Goal: Register for event/course

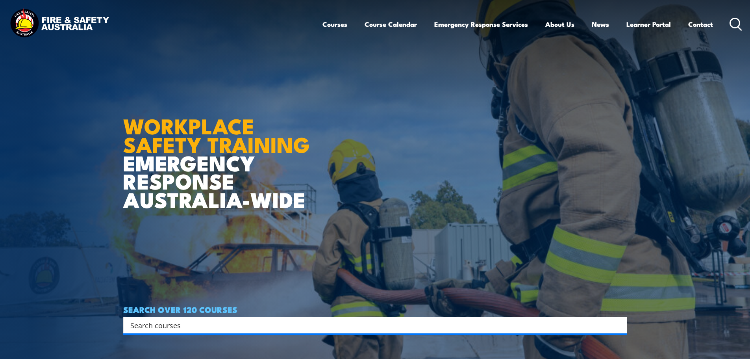
drag, startPoint x: 458, startPoint y: 73, endPoint x: 311, endPoint y: 23, distance: 155.2
click at [0, 0] on link "Emergency Response Solutions" at bounding box center [0, 0] width 0 height 0
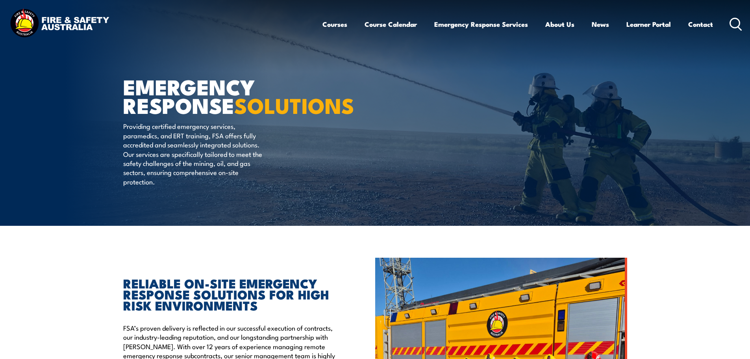
click at [739, 19] on circle at bounding box center [735, 22] width 9 height 9
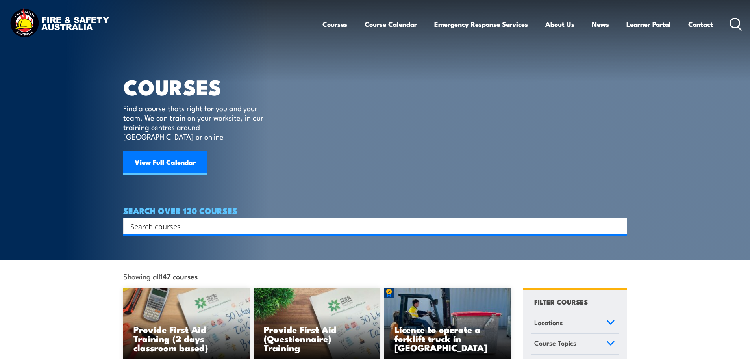
click at [163, 218] on div "Search" at bounding box center [375, 226] width 504 height 17
click at [737, 20] on icon at bounding box center [736, 24] width 13 height 13
click at [82, 17] on img at bounding box center [59, 24] width 103 height 34
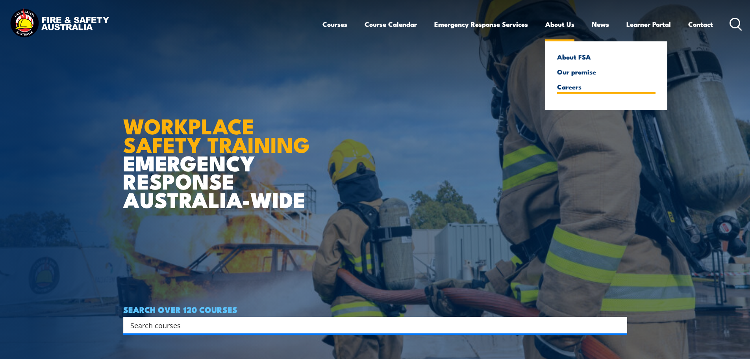
click at [571, 89] on link "Careers" at bounding box center [606, 86] width 98 height 7
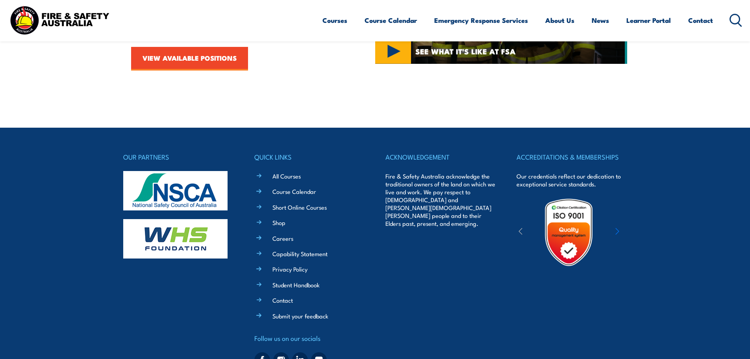
scroll to position [440, 0]
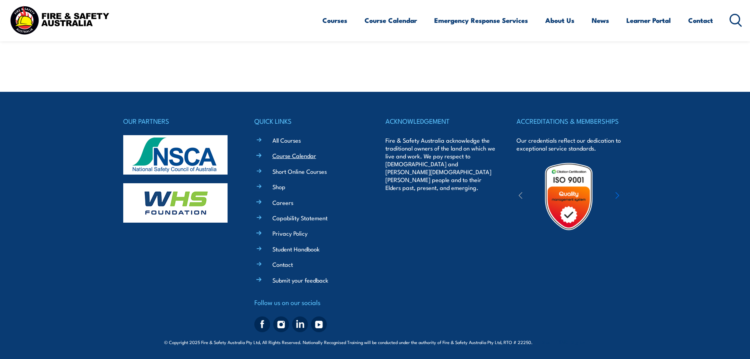
click at [282, 154] on link "Course Calendar" at bounding box center [295, 155] width 44 height 8
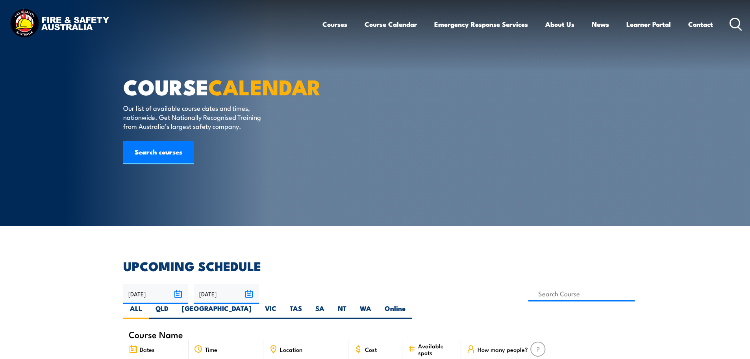
scroll to position [79, 0]
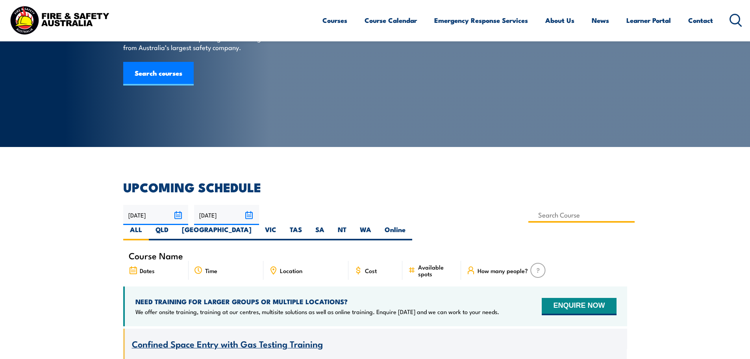
click at [529, 213] on input at bounding box center [582, 214] width 107 height 15
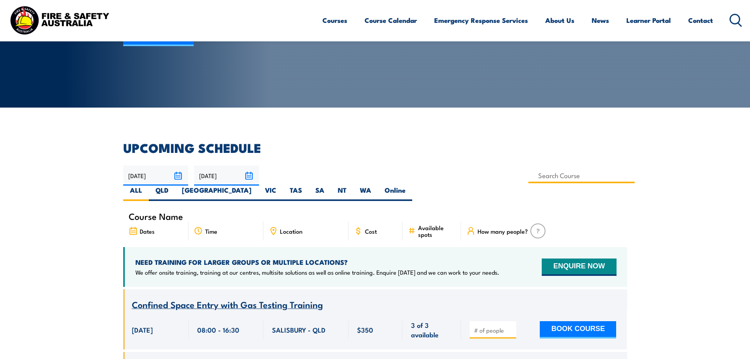
scroll to position [0, 0]
click at [298, 228] on span "Location" at bounding box center [291, 231] width 22 height 7
click at [306, 221] on div "Location" at bounding box center [305, 230] width 85 height 19
click at [291, 228] on span "Location" at bounding box center [291, 231] width 22 height 7
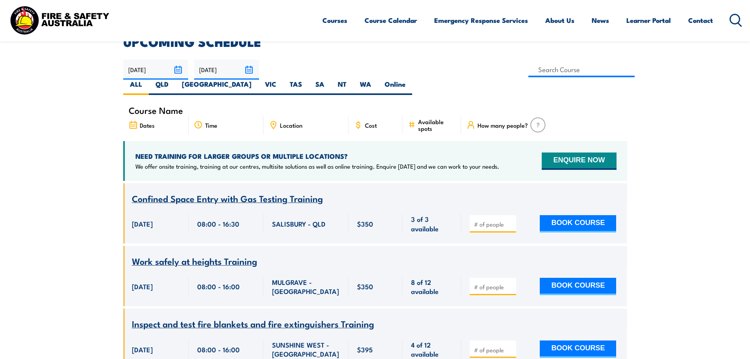
scroll to position [236, 0]
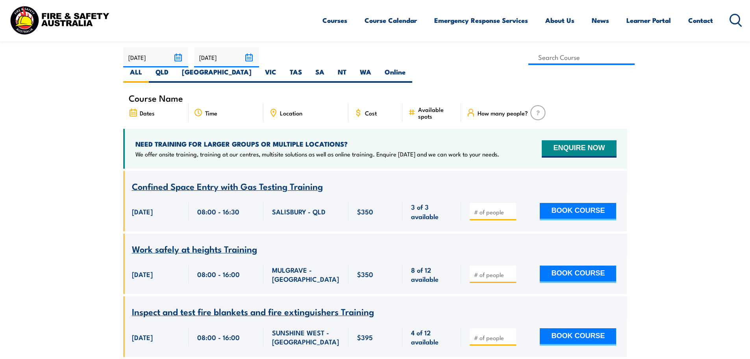
click at [277, 108] on icon at bounding box center [273, 112] width 9 height 9
click at [378, 67] on label "WA" at bounding box center [365, 74] width 25 height 15
click at [377, 67] on input "WA" at bounding box center [373, 69] width 5 height 5
radio input "true"
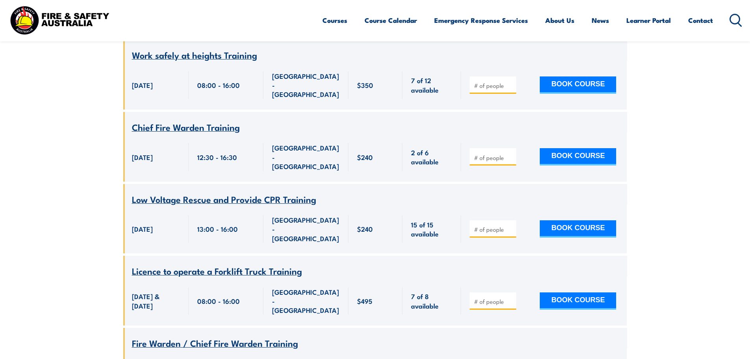
scroll to position [1087, 0]
